Goal: Find specific page/section: Find specific page/section

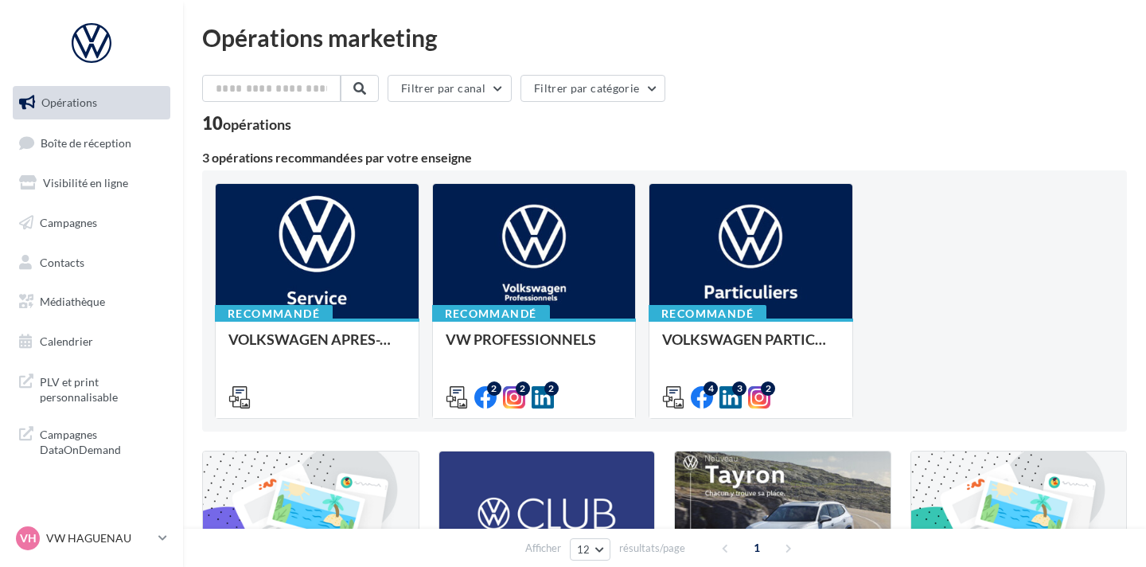
click at [113, 151] on link "Boîte de réception" at bounding box center [92, 143] width 164 height 34
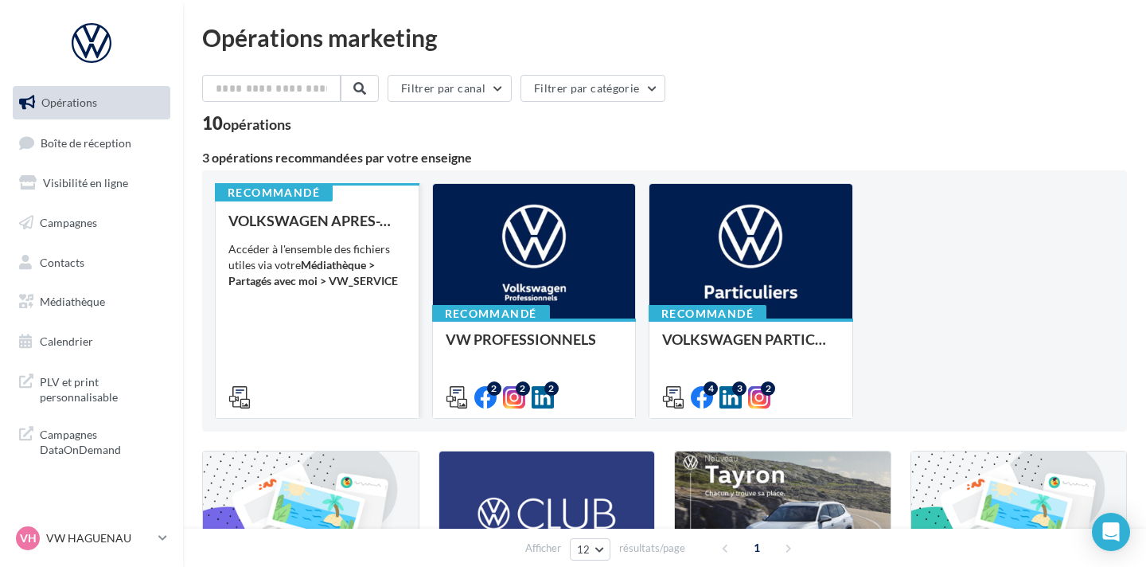
click at [332, 322] on div "VOLKSWAGEN APRES-VENTE Accéder à l'ensemble des fichiers utiles via votre Média…" at bounding box center [317, 308] width 178 height 191
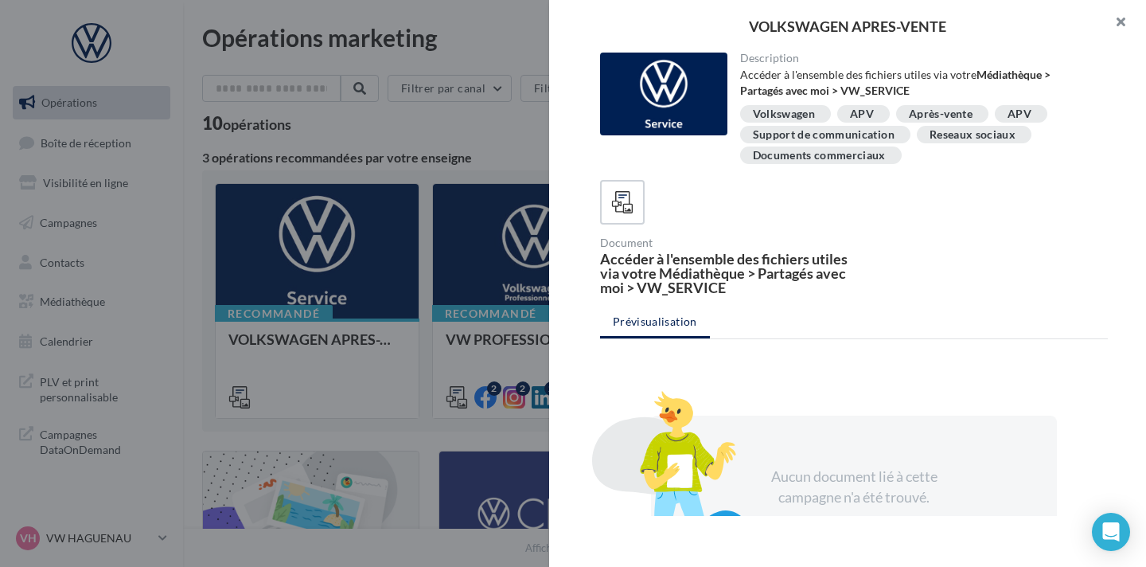
click at [1121, 21] on button "button" at bounding box center [1115, 24] width 64 height 48
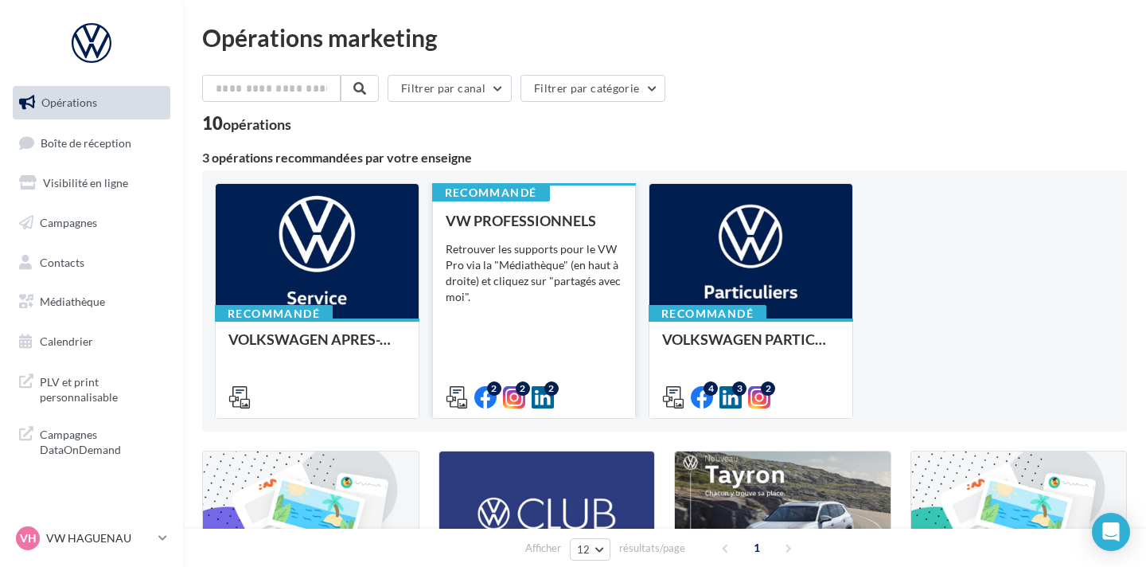
click at [572, 232] on div "VW PROFESSIONNELS Retrouver les supports pour le VW Pro via la "Médiathèque" (e…" at bounding box center [535, 308] width 178 height 191
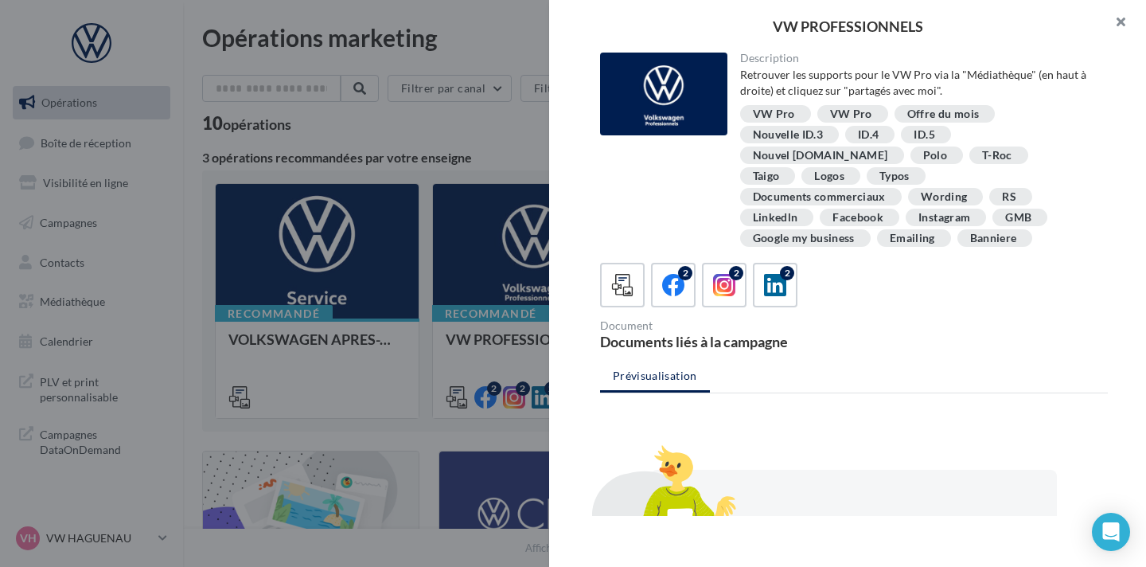
click at [1119, 23] on button "button" at bounding box center [1115, 24] width 64 height 48
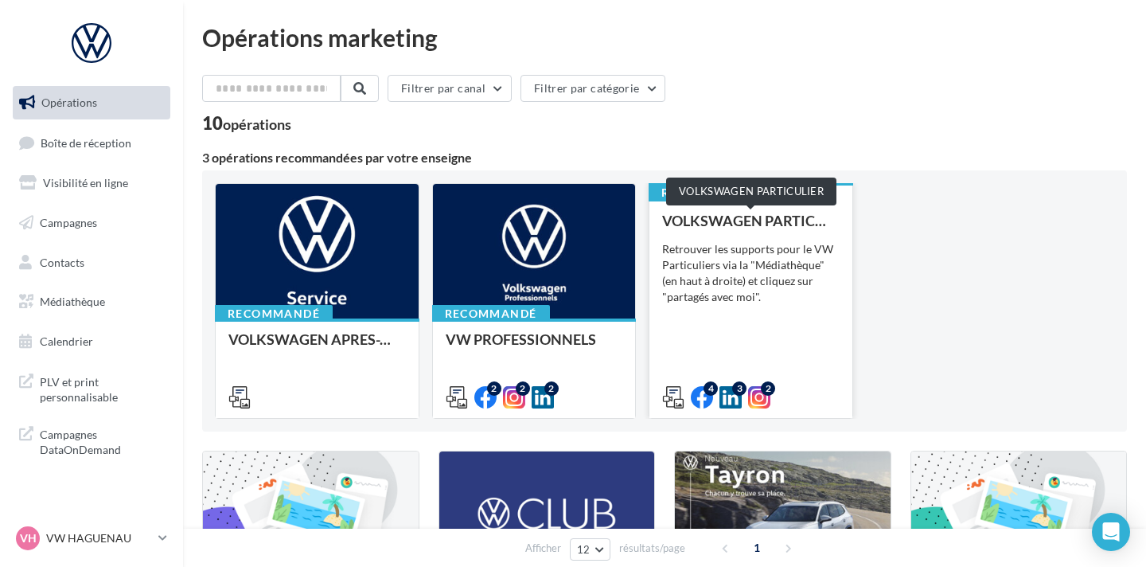
click at [814, 222] on div "VOLKSWAGEN PARTICULIER" at bounding box center [751, 221] width 178 height 16
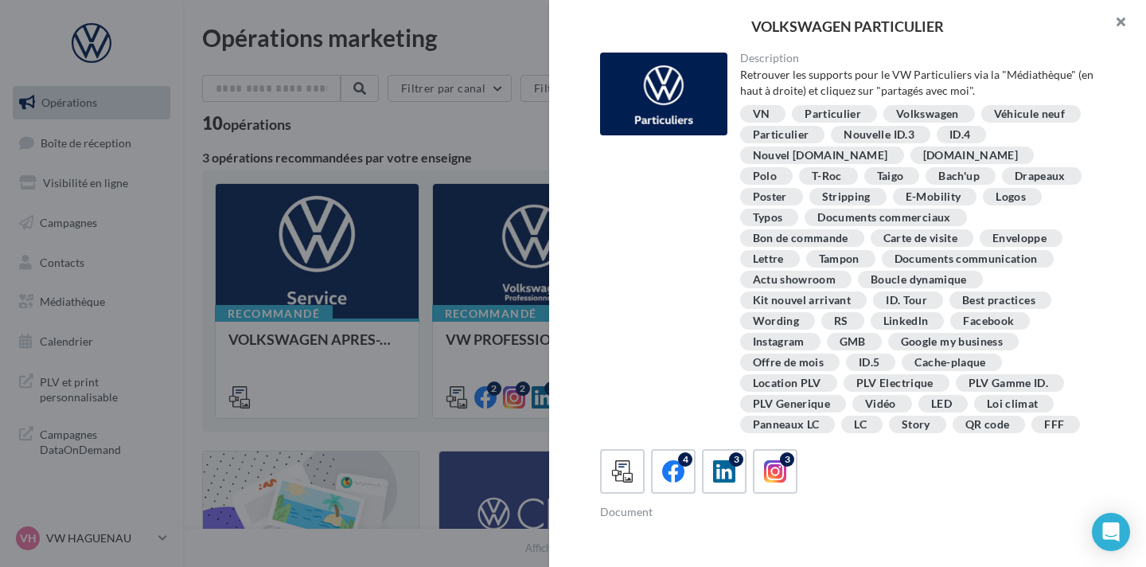
click at [1115, 29] on button "button" at bounding box center [1115, 24] width 64 height 48
